Goal: Transaction & Acquisition: Book appointment/travel/reservation

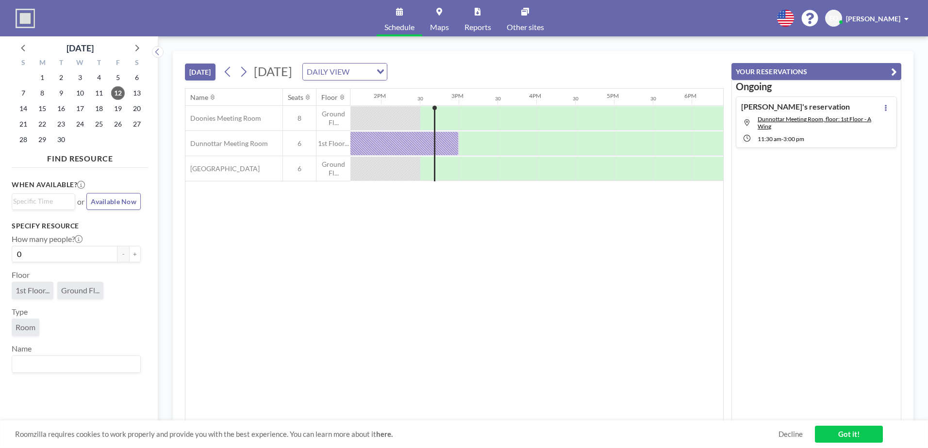
scroll to position [0, 1087]
click at [246, 71] on icon at bounding box center [243, 72] width 9 height 15
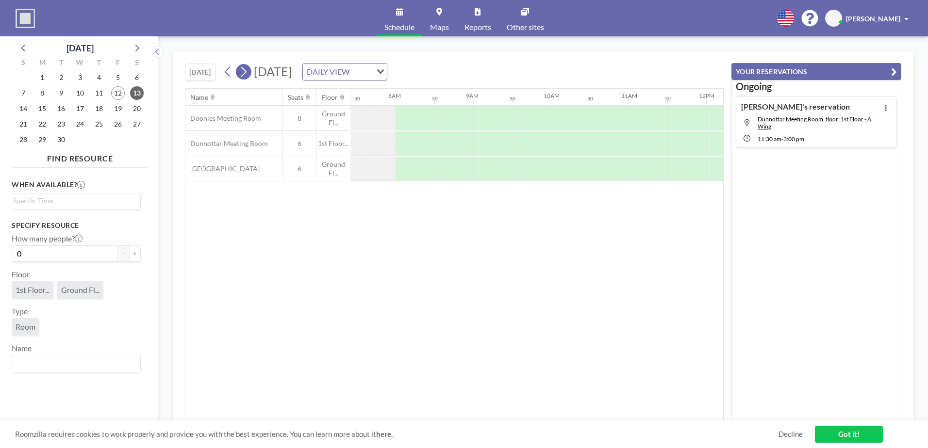
scroll to position [0, 621]
click at [246, 71] on icon at bounding box center [243, 72] width 9 height 15
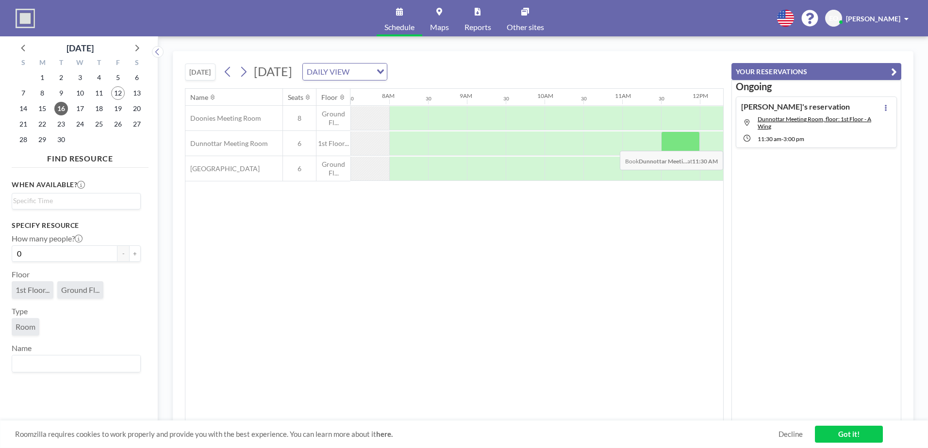
click at [680, 144] on div at bounding box center [680, 143] width 39 height 24
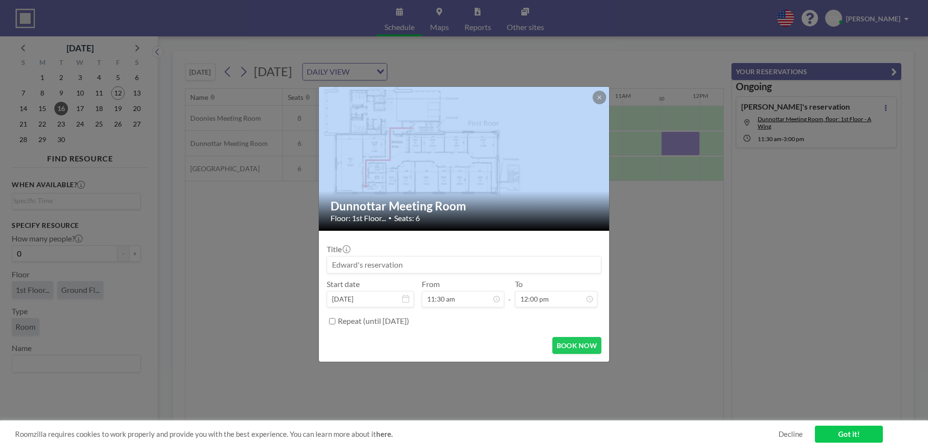
click at [680, 144] on div "Dunnottar Meeting Room Floor: 1st Floor... • Seats: 6 Title Start date [DATE] F…" at bounding box center [464, 224] width 928 height 448
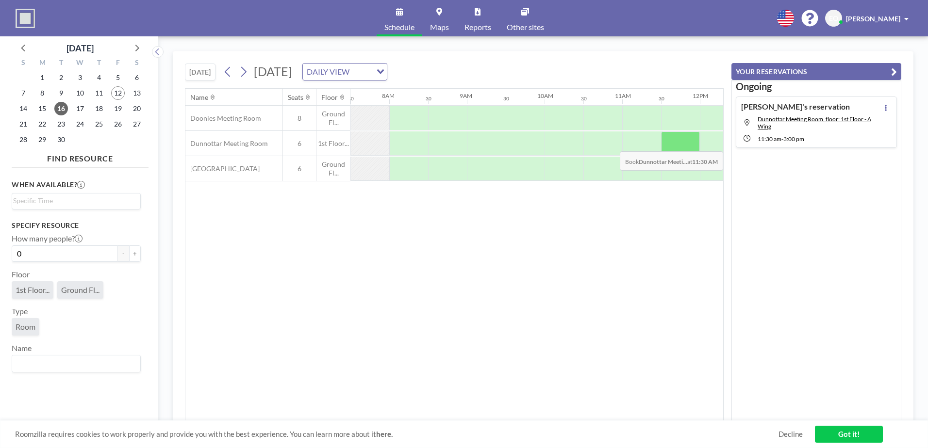
drag, startPoint x: 680, startPoint y: 144, endPoint x: 674, endPoint y: 144, distance: 5.8
click at [674, 144] on div at bounding box center [699, 143] width 1863 height 25
click at [674, 144] on div at bounding box center [680, 143] width 39 height 24
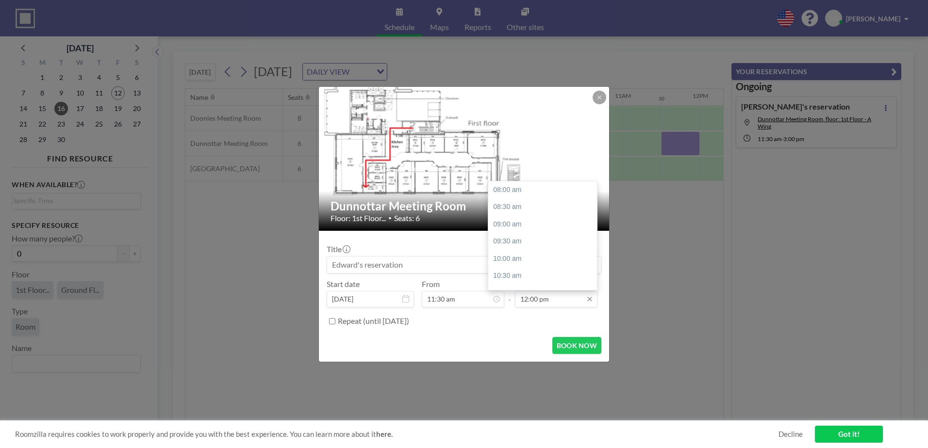
scroll to position [138, 0]
click at [505, 253] on div "02:00 pm" at bounding box center [545, 258] width 114 height 17
type input "02:00 pm"
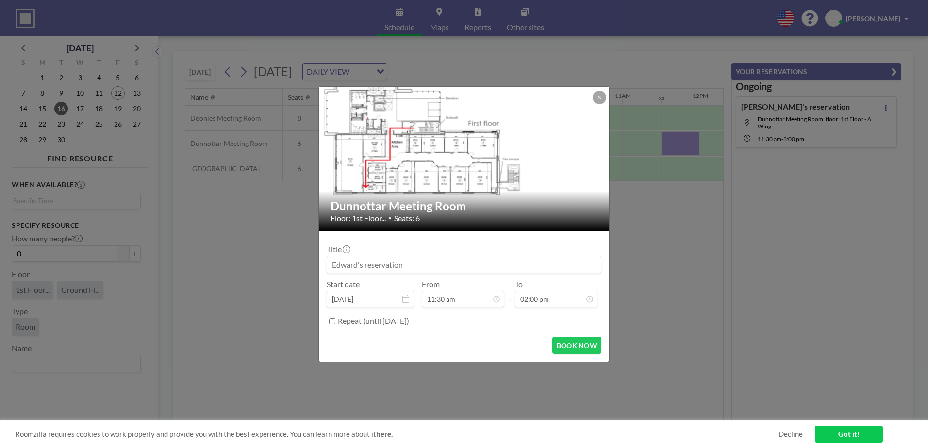
scroll to position [207, 0]
click at [574, 341] on button "BOOK NOW" at bounding box center [576, 345] width 49 height 17
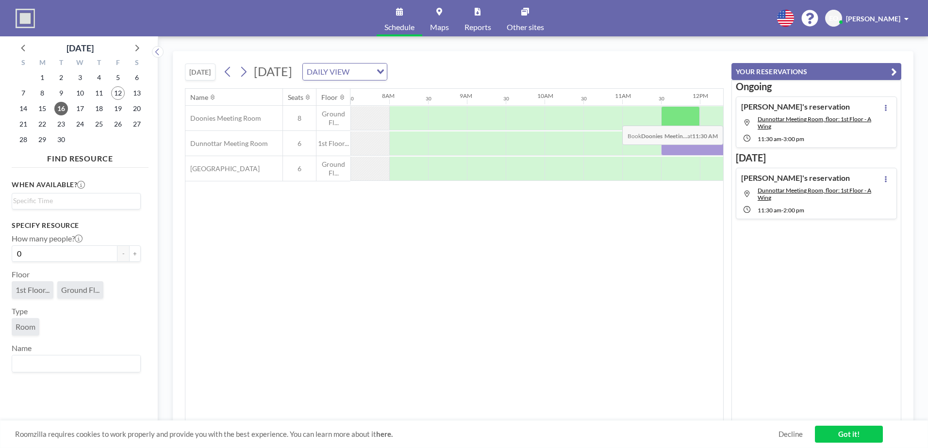
click at [686, 118] on div at bounding box center [680, 118] width 39 height 24
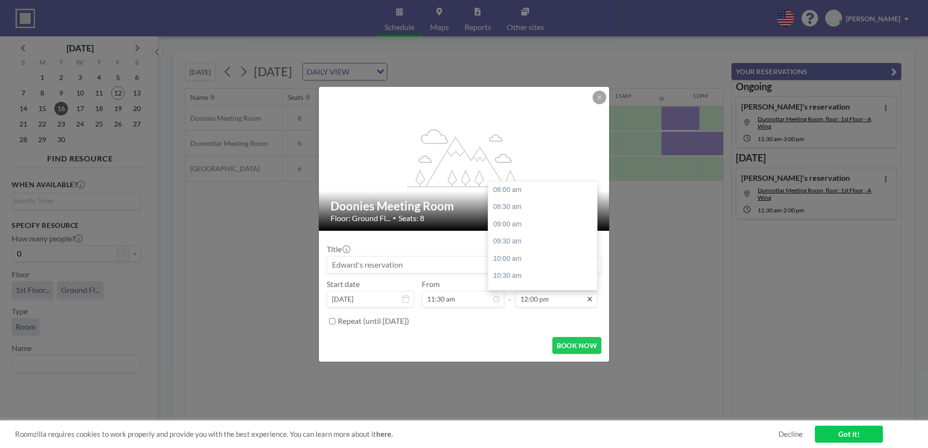
scroll to position [138, 0]
click at [504, 219] on div "01:00 pm" at bounding box center [545, 223] width 114 height 17
click at [510, 226] on div "02:00 pm" at bounding box center [545, 224] width 114 height 17
type input "02:00 pm"
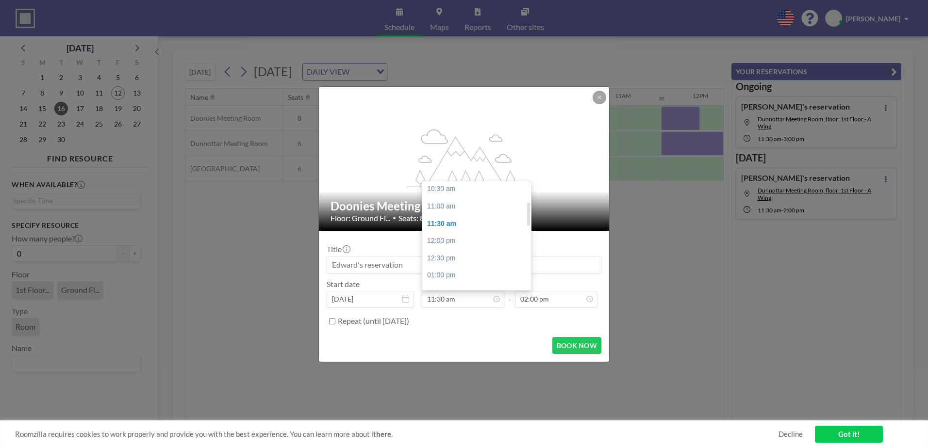
scroll to position [97, 0]
click at [433, 261] on div "01:00 pm" at bounding box center [479, 265] width 114 height 17
type input "01:00 pm"
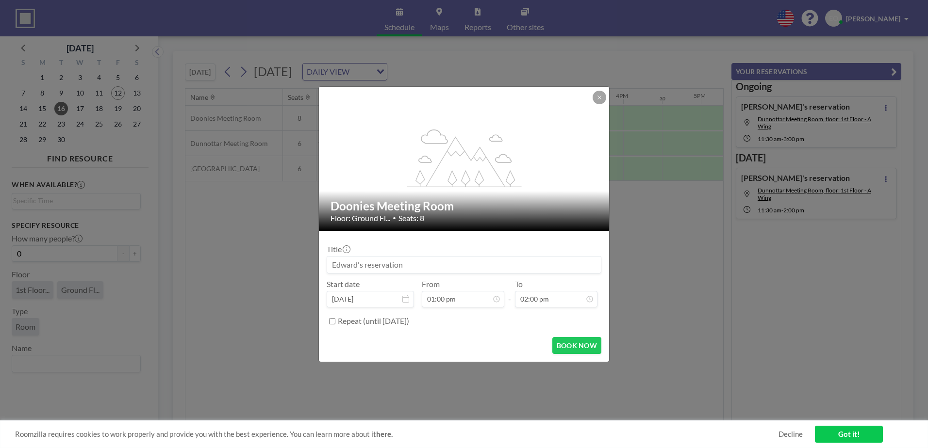
scroll to position [0, 970]
click at [578, 345] on button "BOOK NOW" at bounding box center [576, 345] width 49 height 17
